Goal: Information Seeking & Learning: Find specific page/section

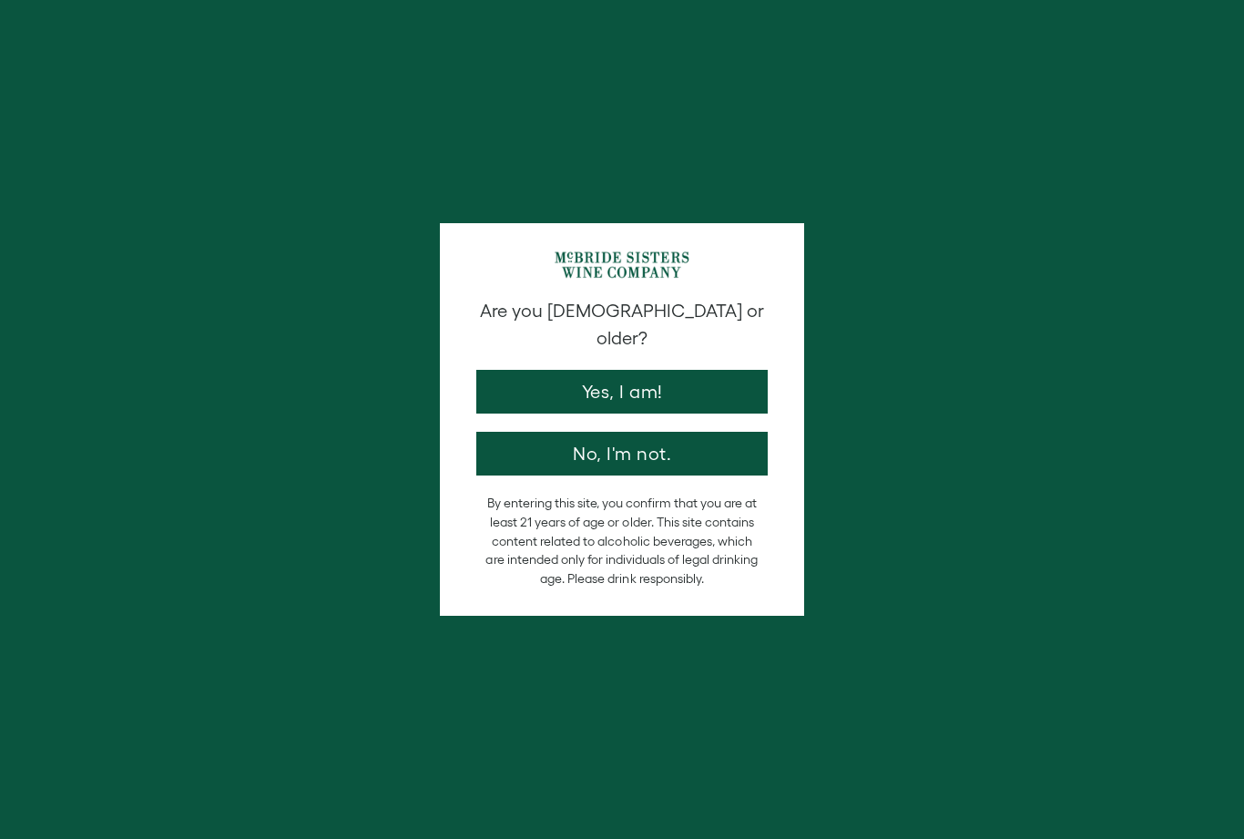
click at [535, 370] on button "Yes, I am!" at bounding box center [621, 392] width 291 height 44
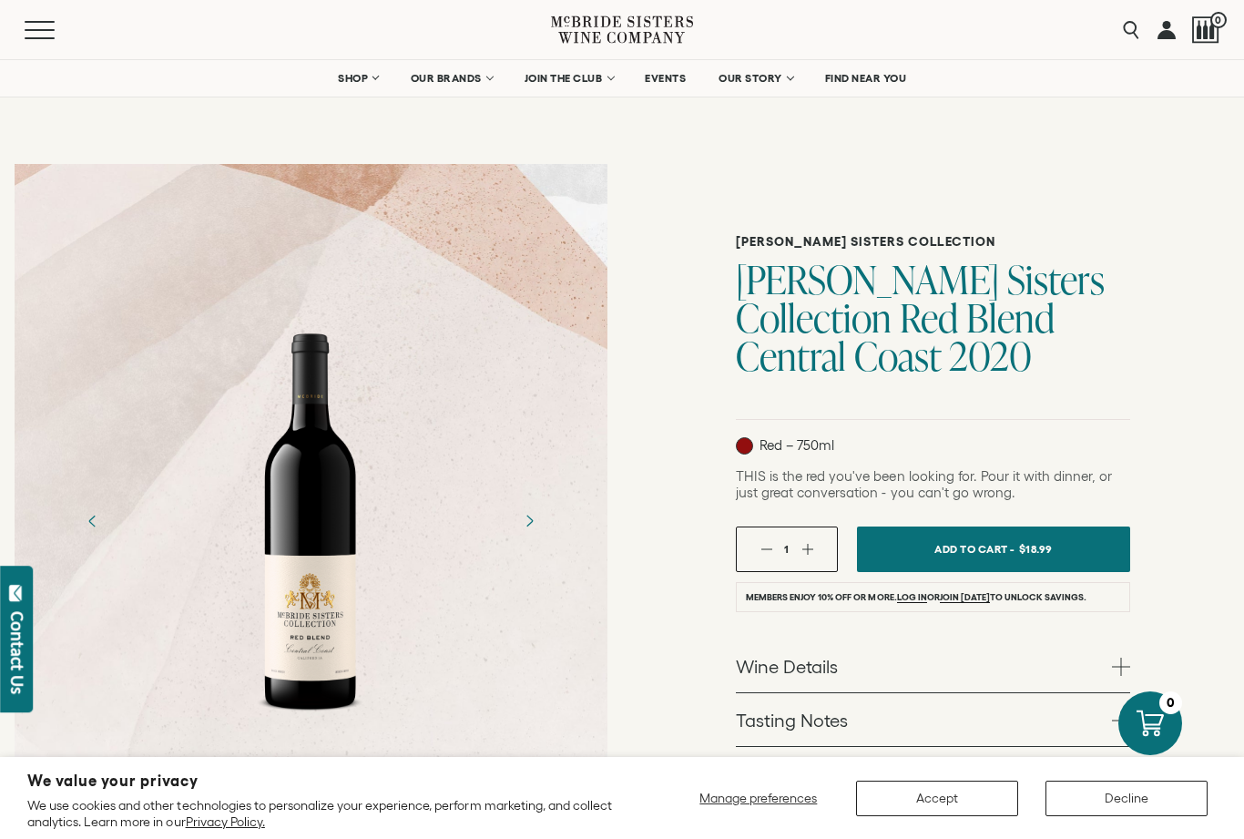
click at [735, 806] on button "Manage preferences" at bounding box center [759, 799] width 140 height 36
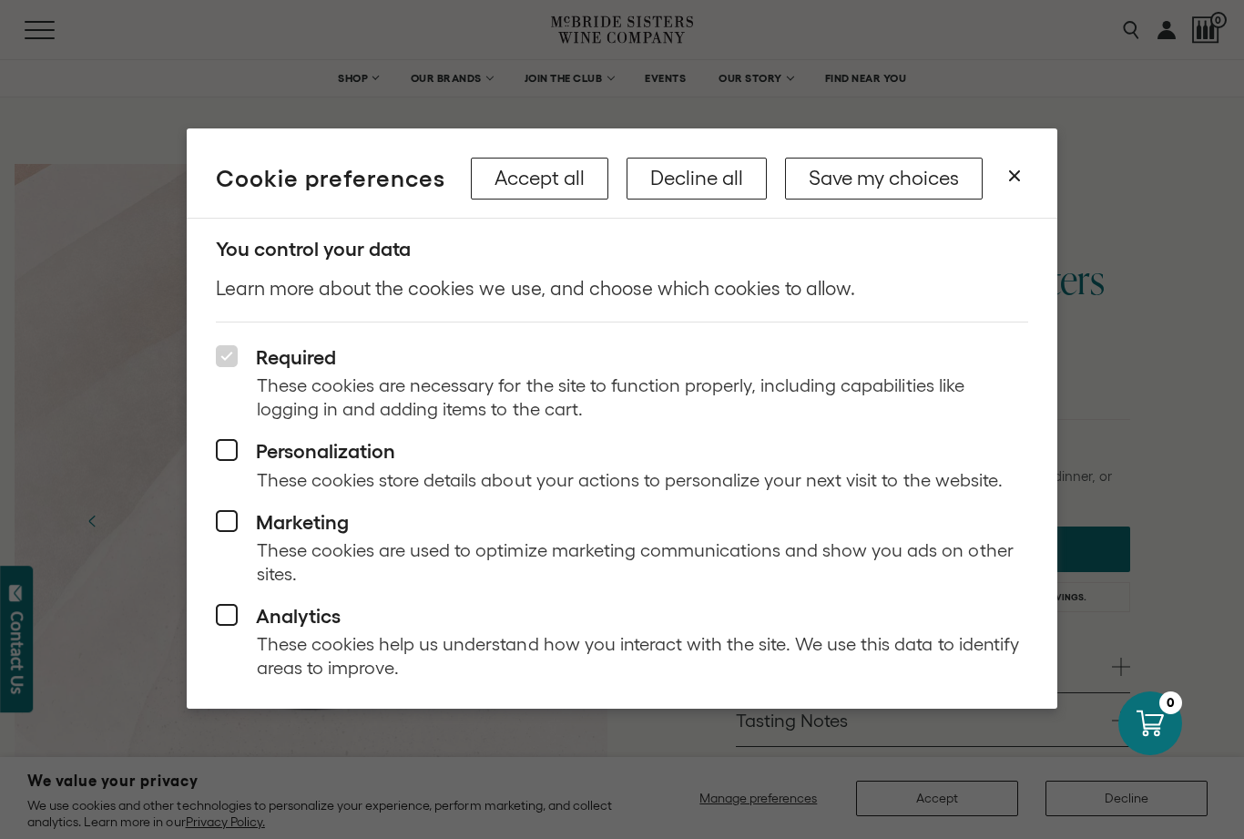
click at [841, 179] on button "Save my choices" at bounding box center [884, 179] width 198 height 42
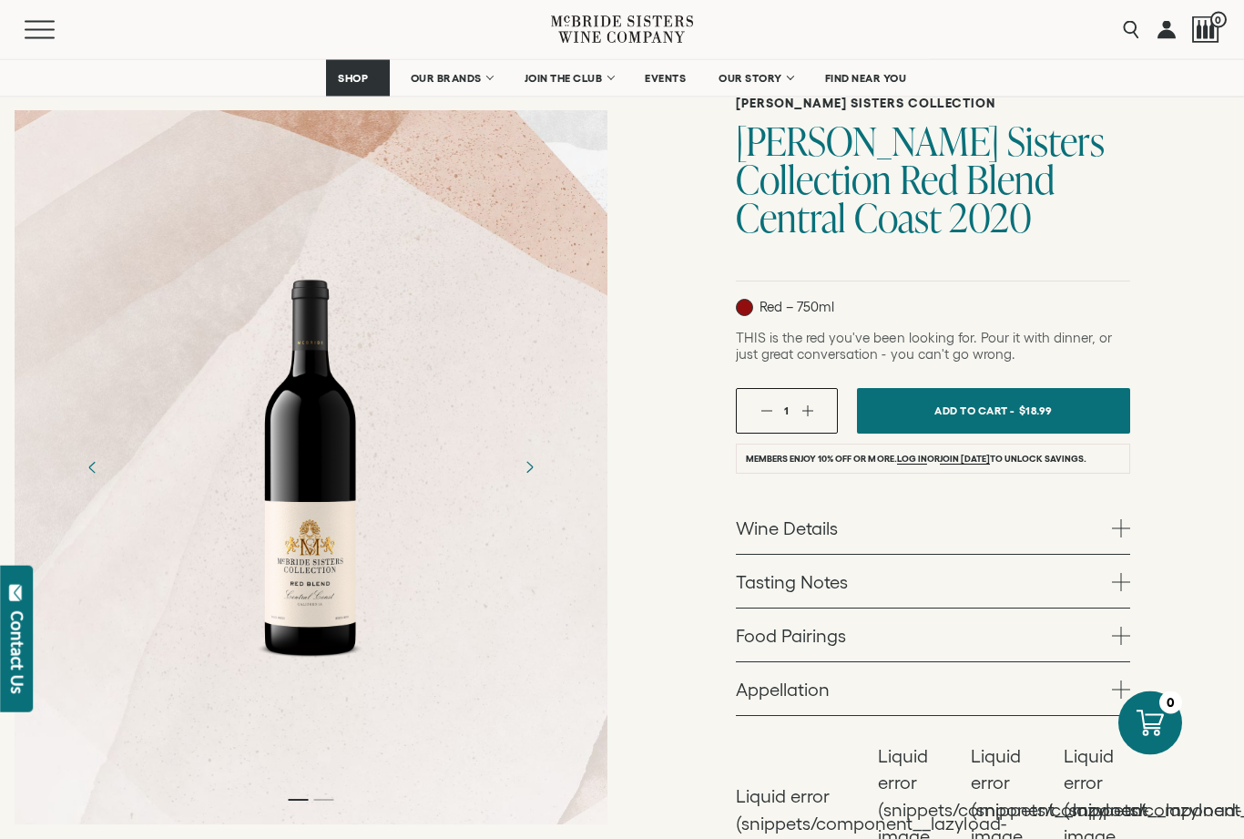
scroll to position [138, 0]
click at [760, 522] on link "Wine Details" at bounding box center [933, 527] width 394 height 53
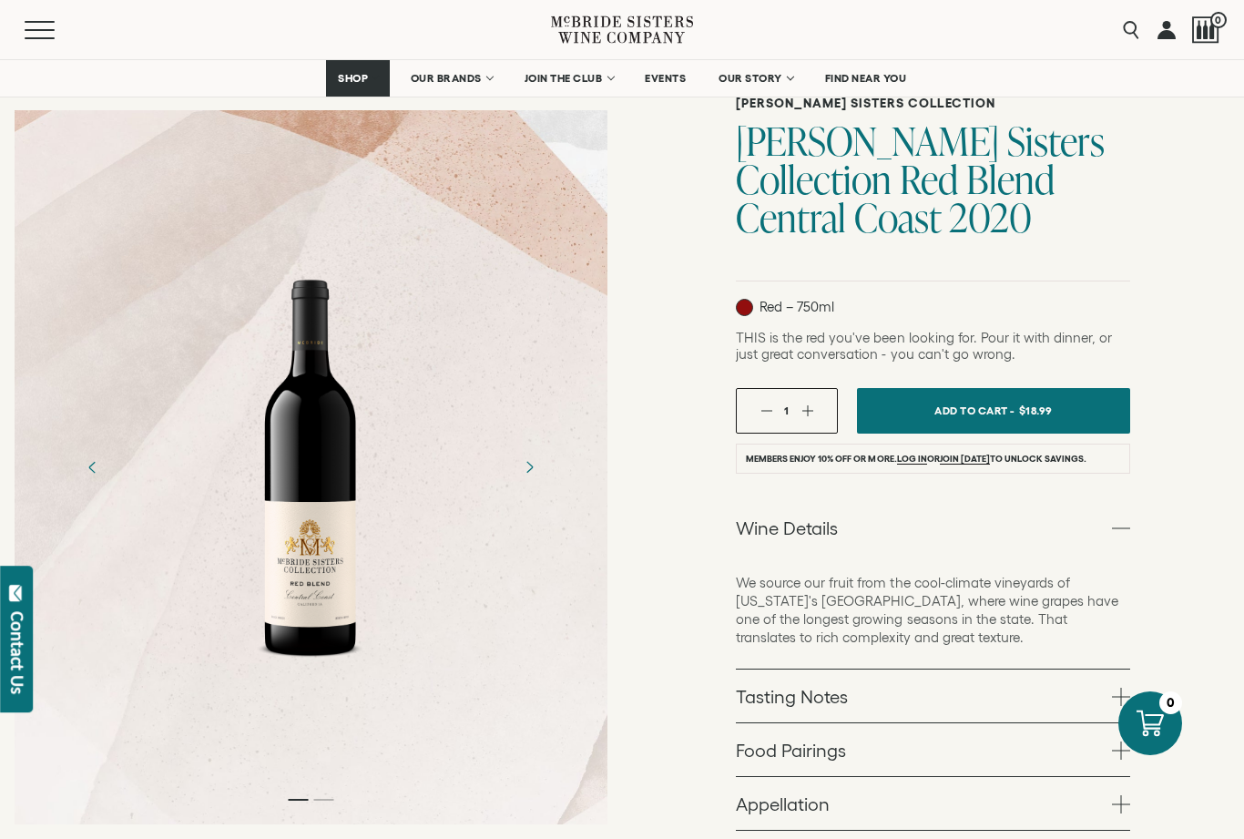
click at [749, 705] on link "Tasting Notes" at bounding box center [933, 696] width 394 height 53
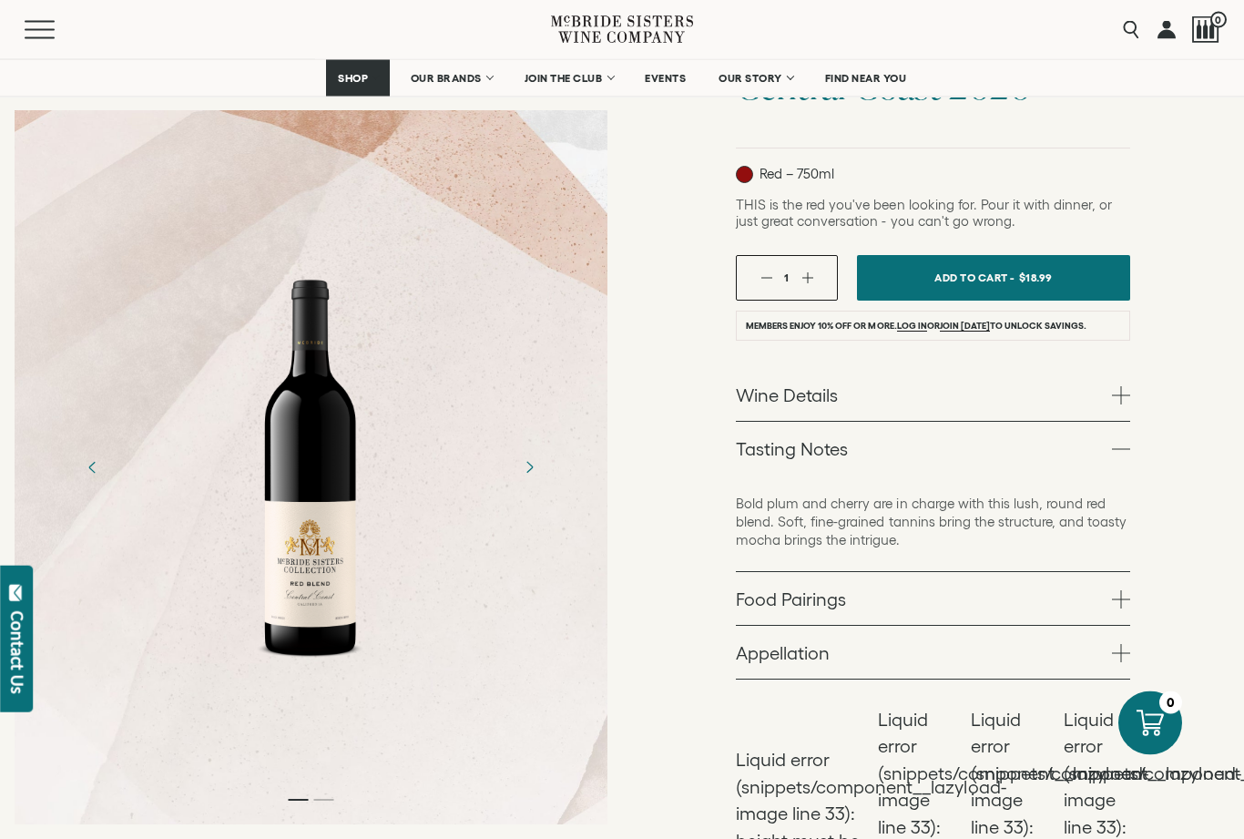
click at [767, 601] on link "Food Pairings" at bounding box center [933, 599] width 394 height 53
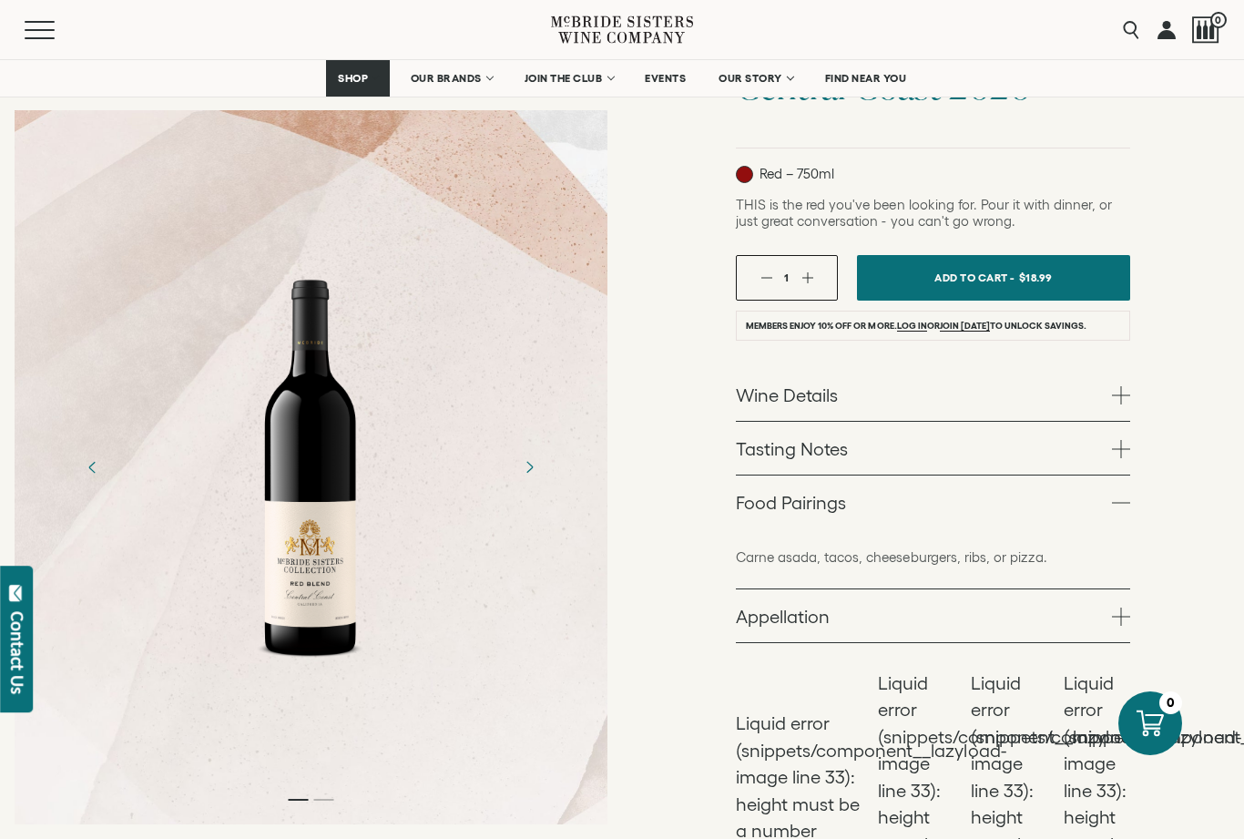
click at [759, 621] on link "Appellation" at bounding box center [933, 615] width 394 height 53
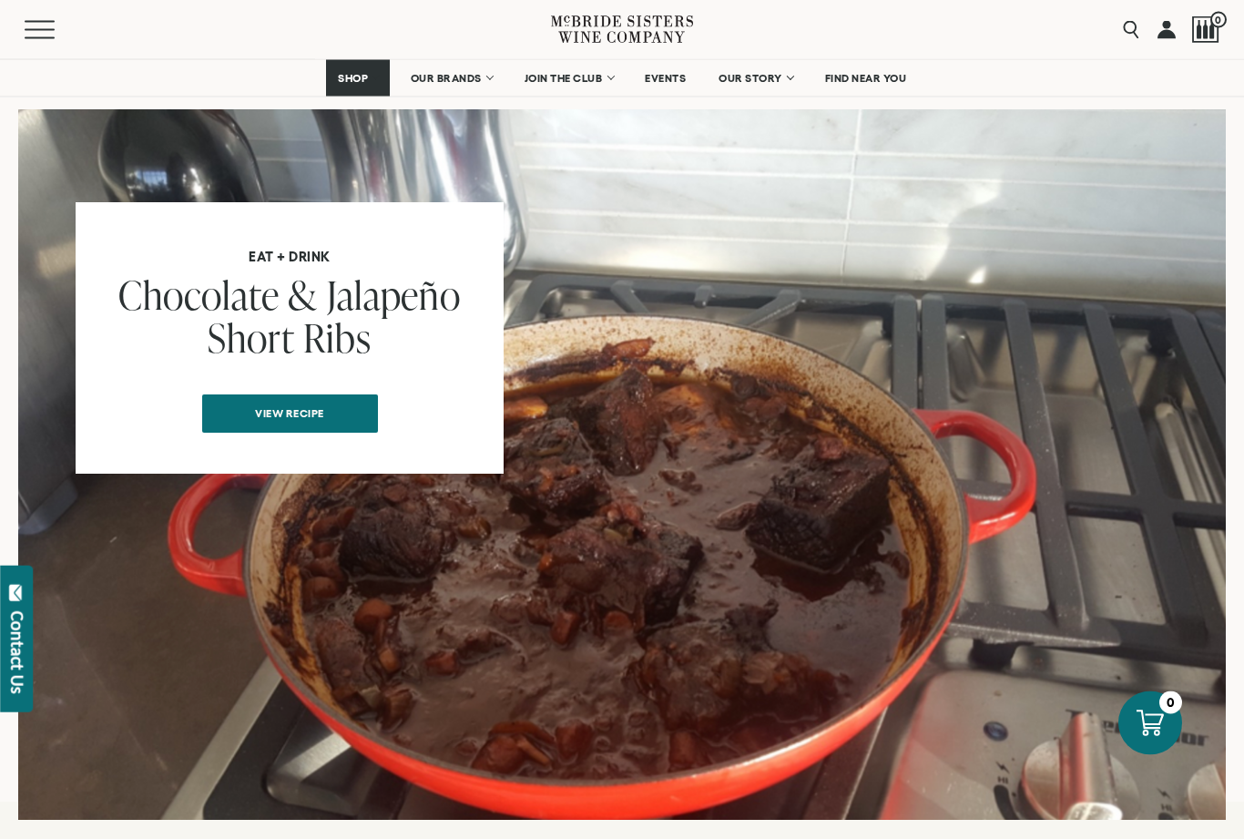
scroll to position [1713, 0]
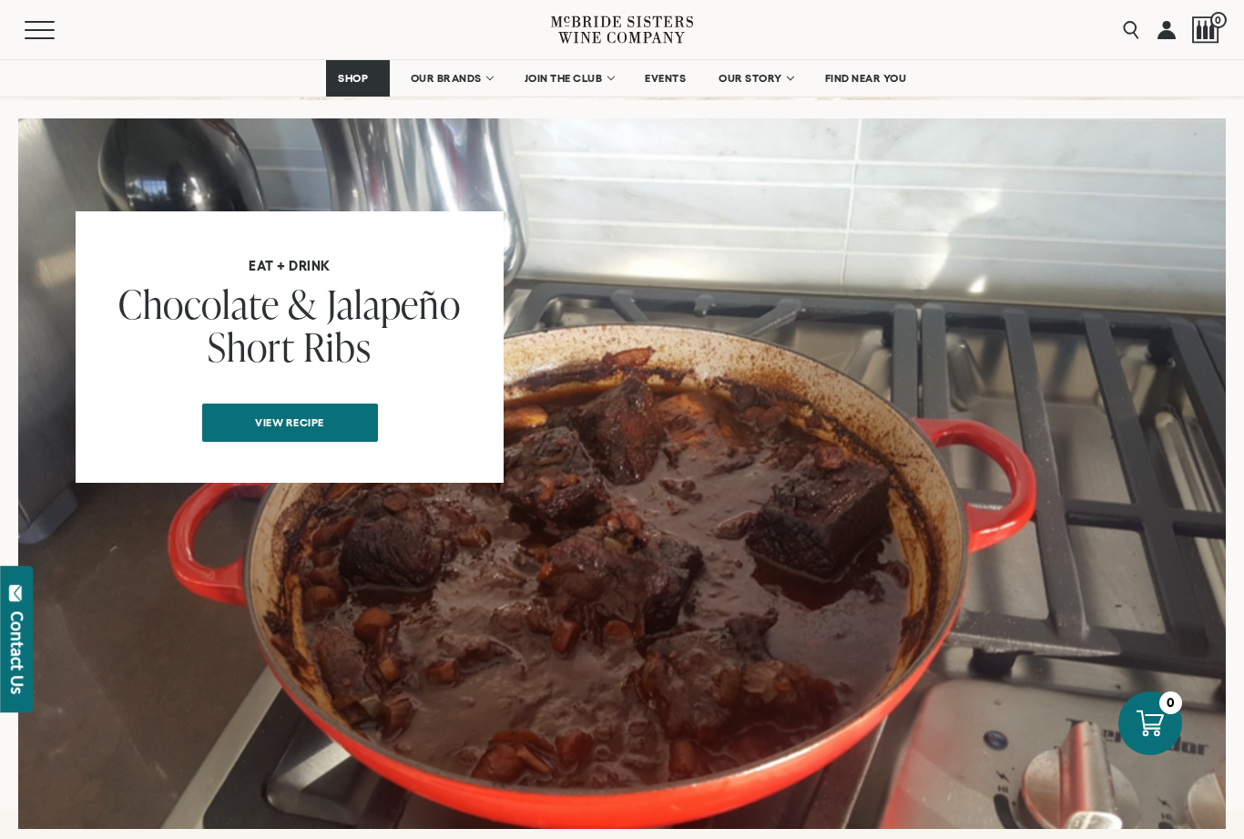
click at [259, 404] on span "View recipe" at bounding box center [289, 422] width 133 height 36
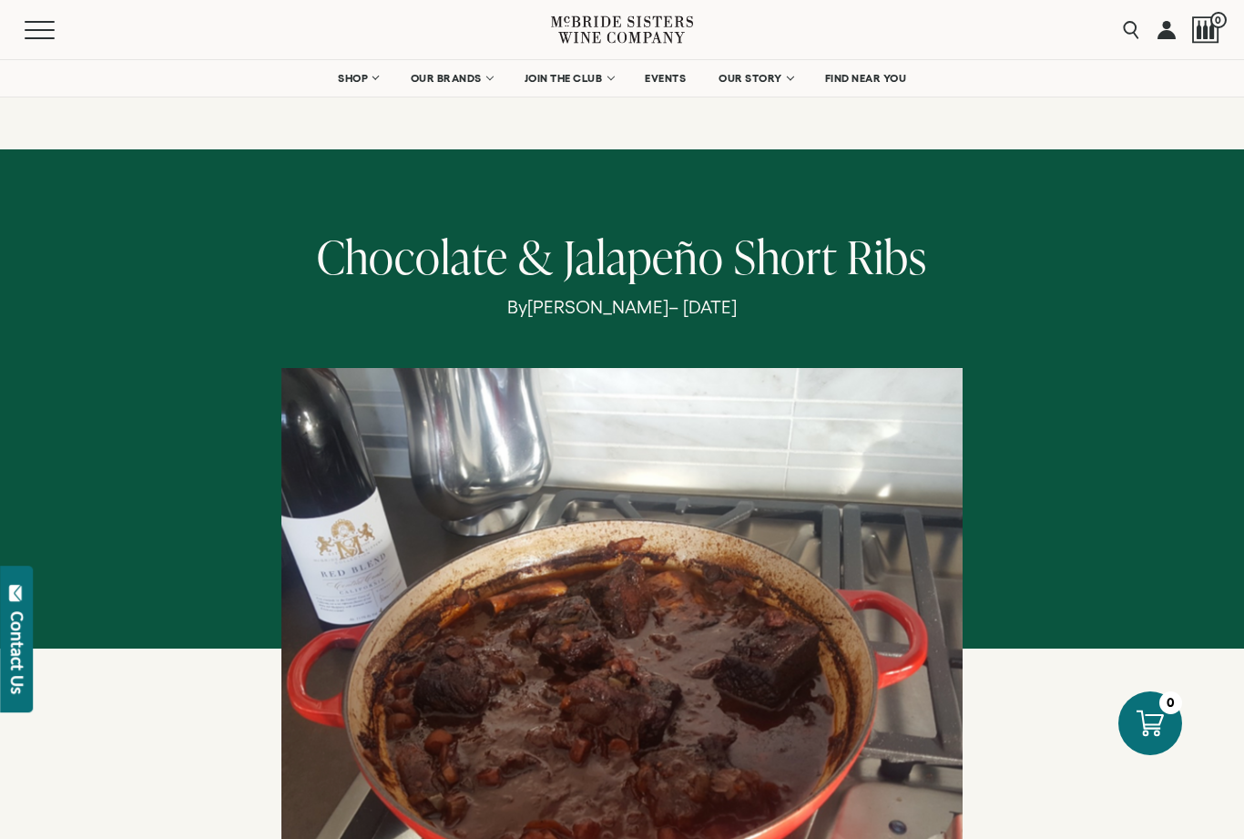
click at [362, 82] on span "SHOP" at bounding box center [353, 78] width 31 height 13
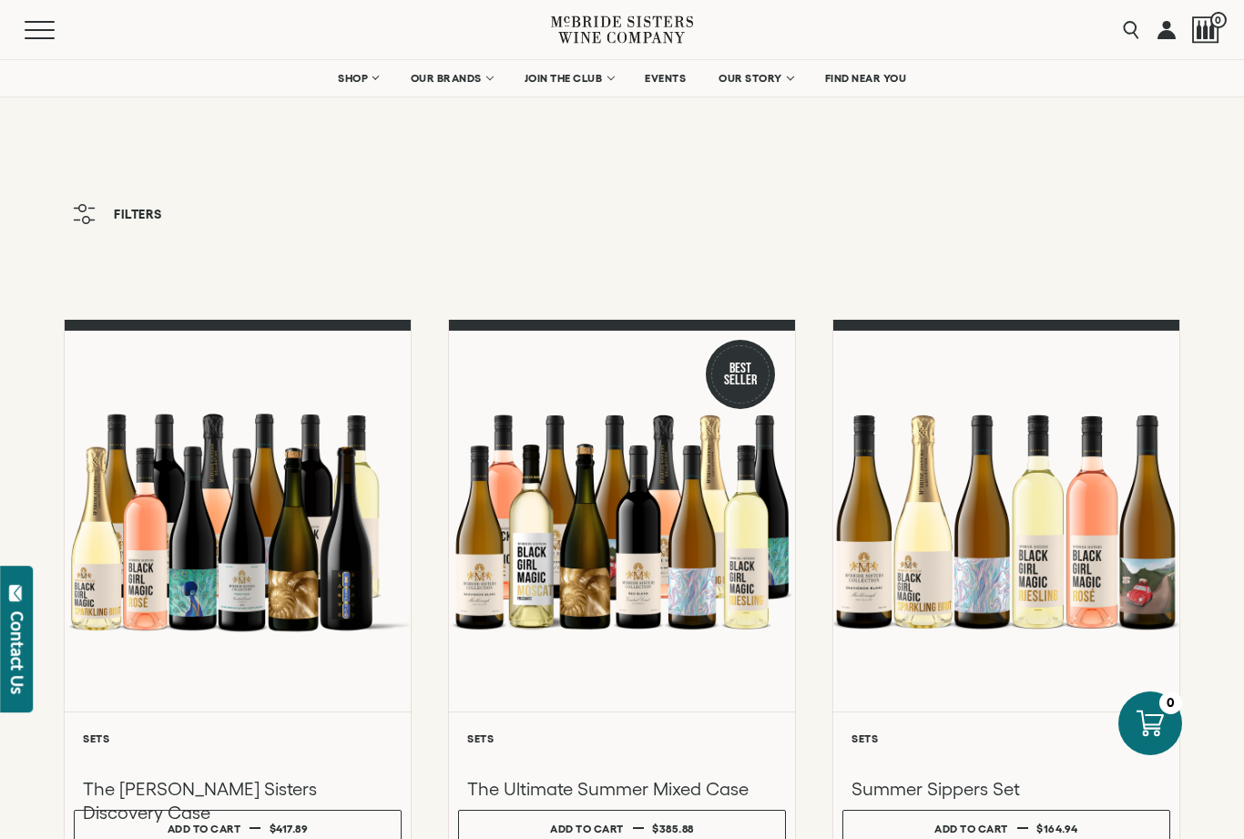
click at [757, 78] on span "OUR STORY" at bounding box center [751, 78] width 64 height 13
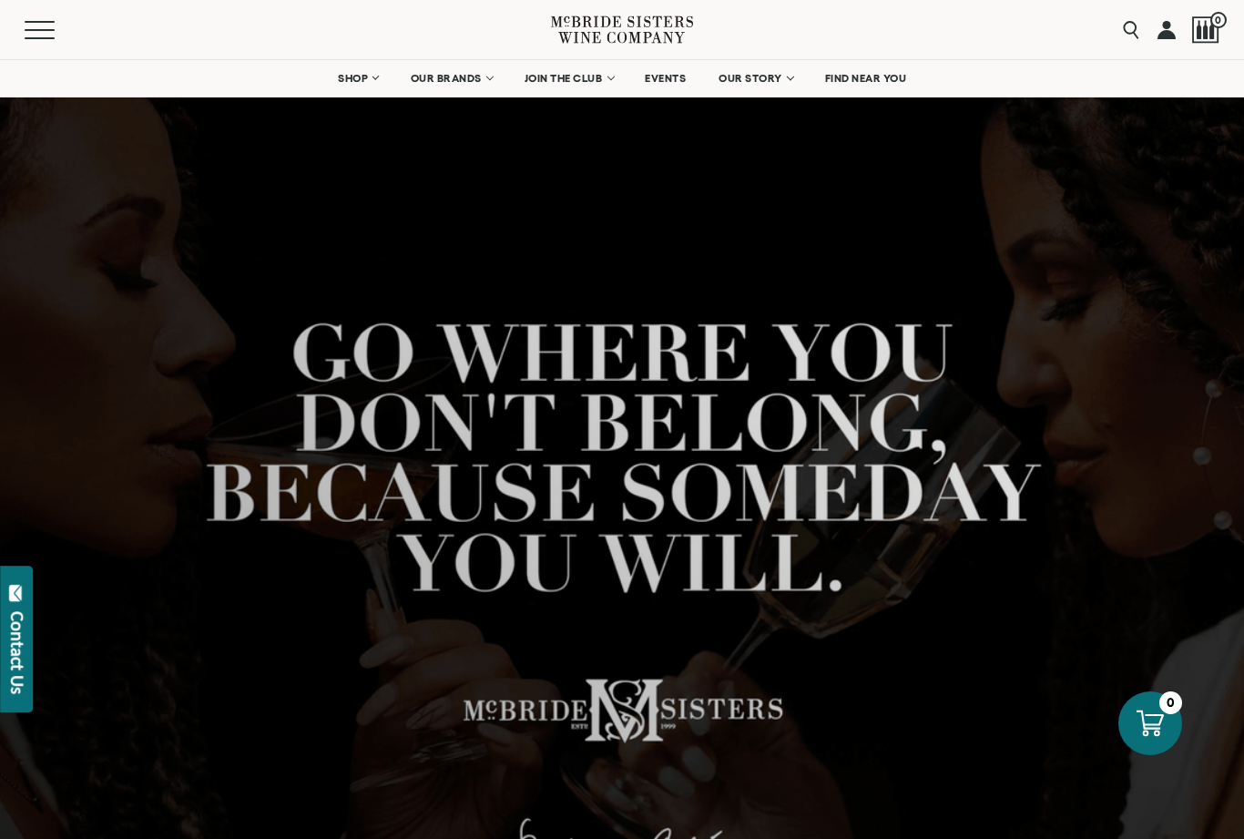
click at [849, 76] on span "FIND NEAR YOU" at bounding box center [866, 78] width 82 height 13
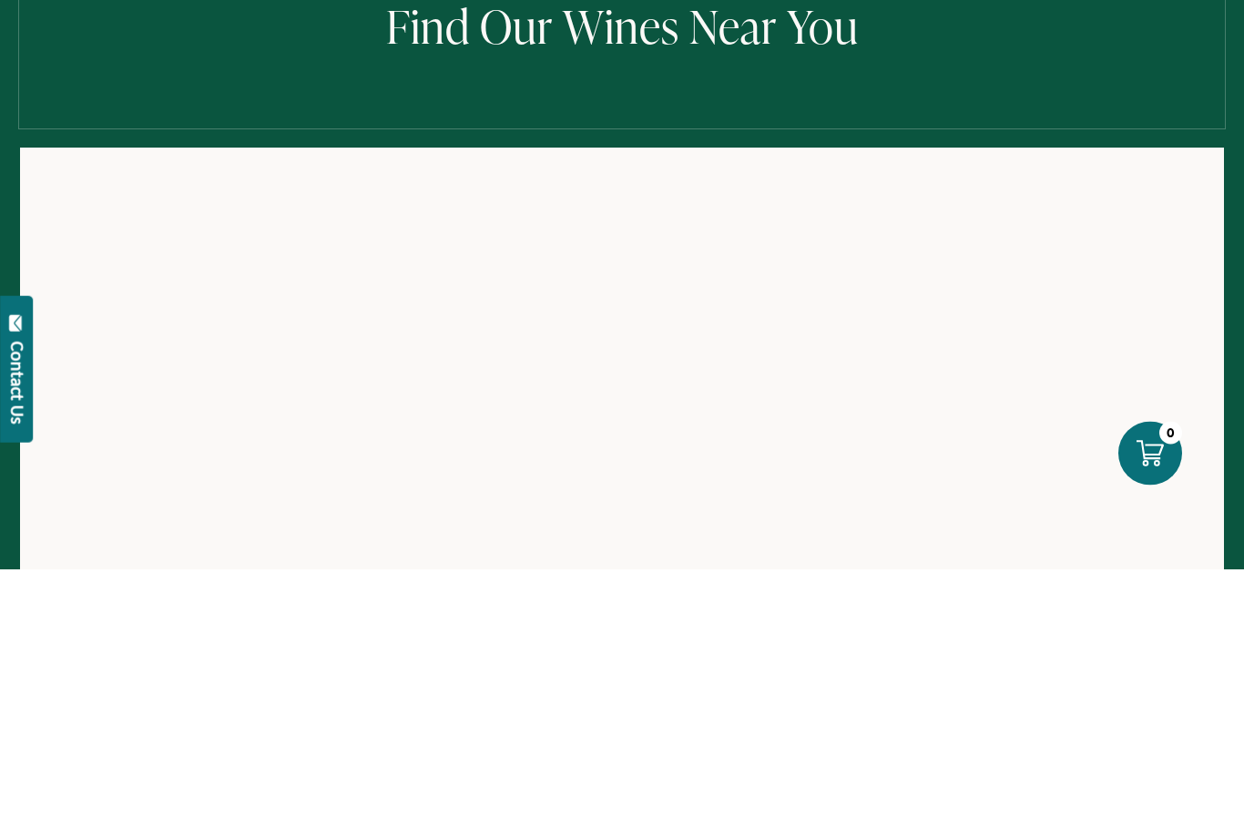
scroll to position [271, 0]
